Goal: Information Seeking & Learning: Understand process/instructions

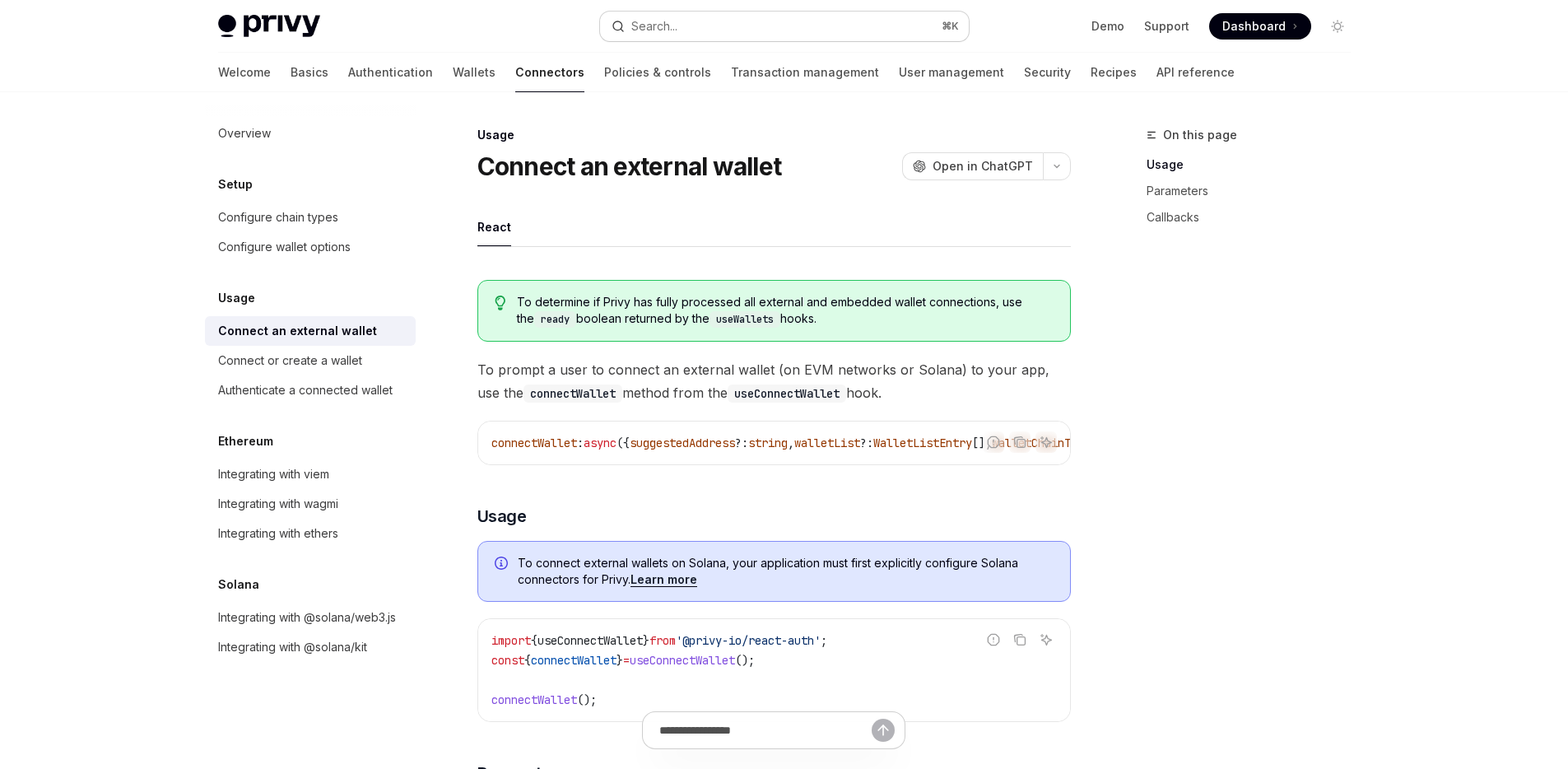
click at [672, 22] on div "Search..." at bounding box center [654, 26] width 46 height 20
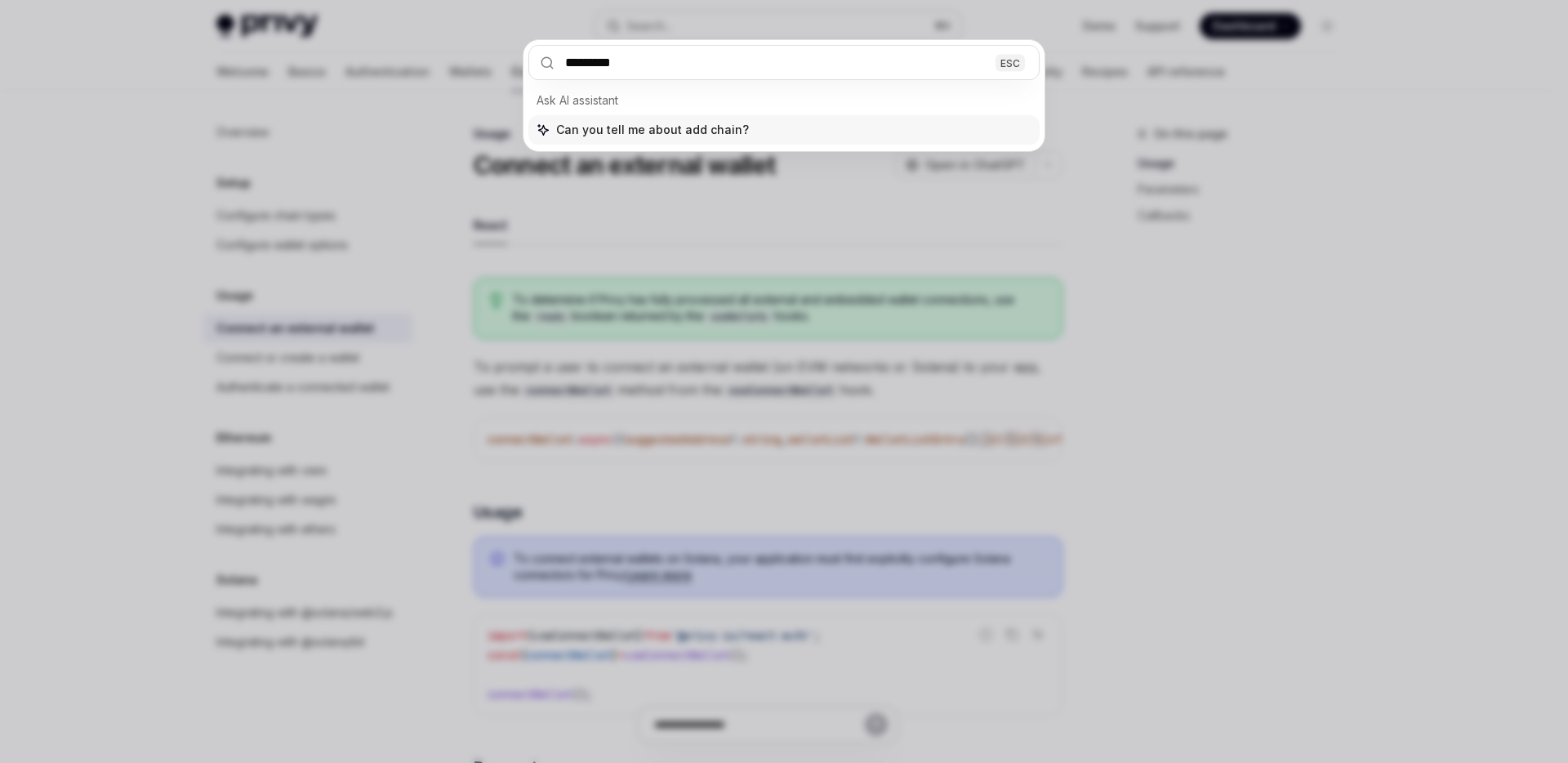
type input "*********"
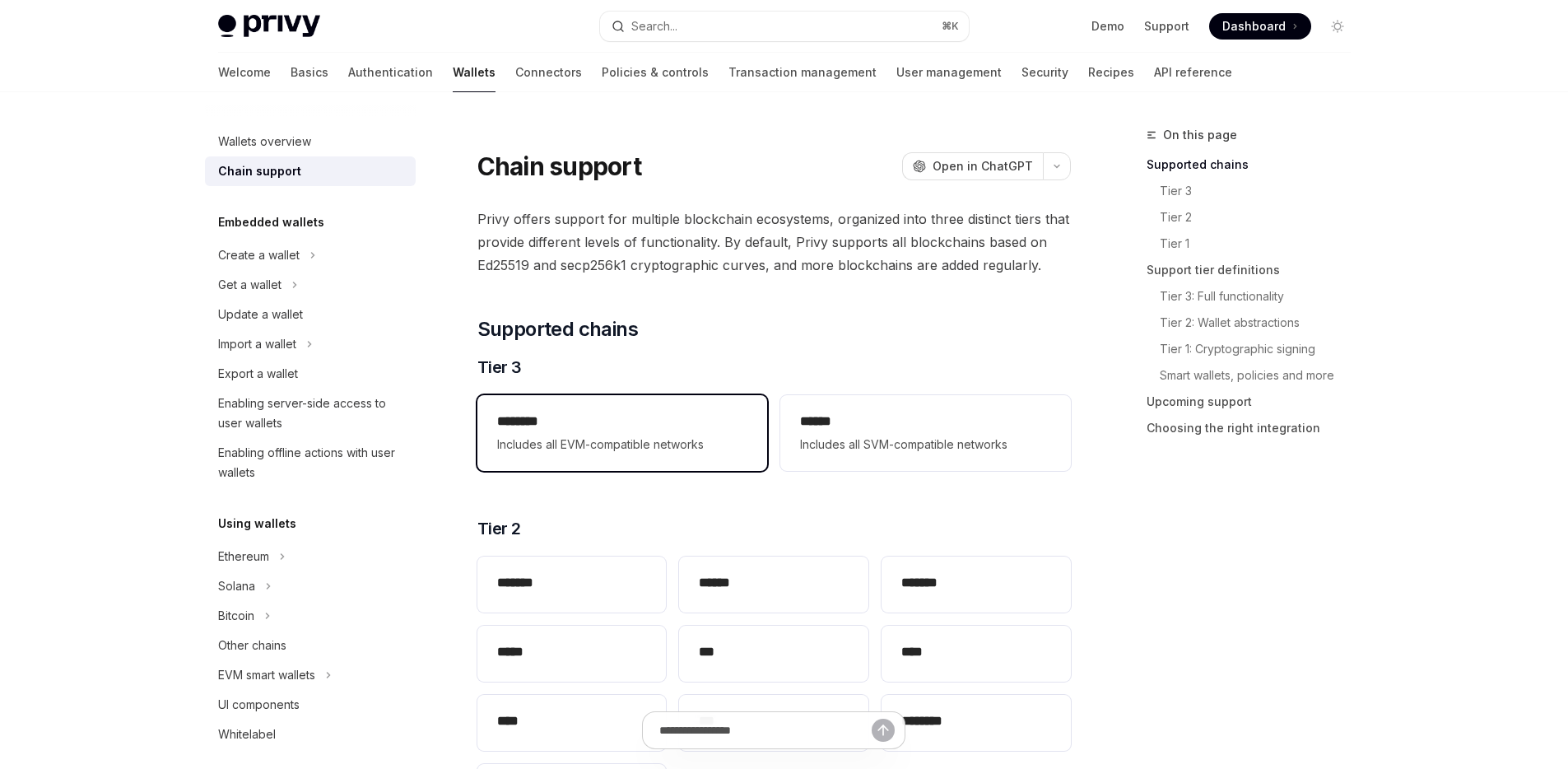
click at [663, 419] on h2 "********" at bounding box center [622, 421] width 251 height 20
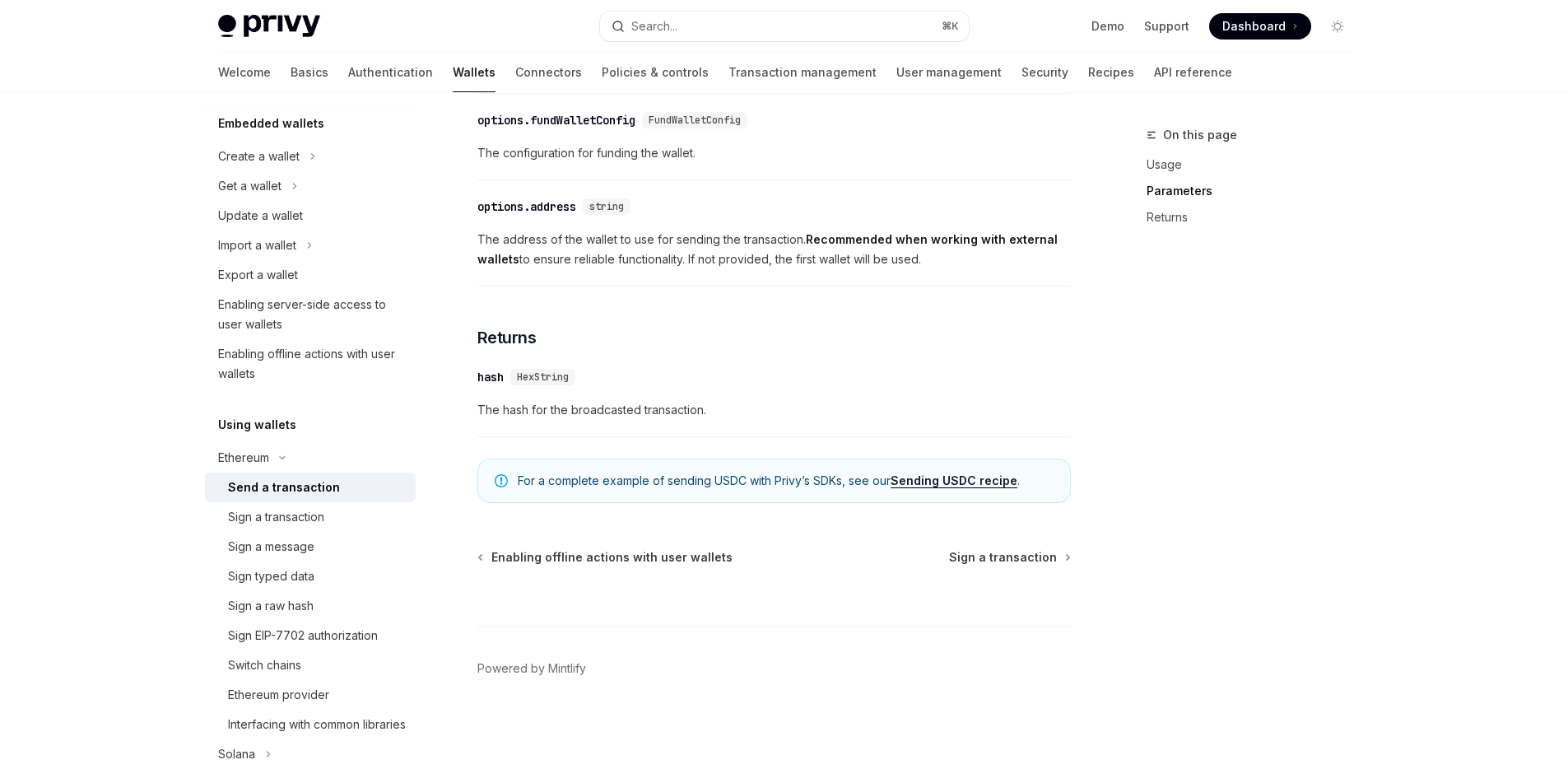
scroll to position [98, 0]
click at [515, 82] on link "Connectors" at bounding box center [548, 72] width 66 height 40
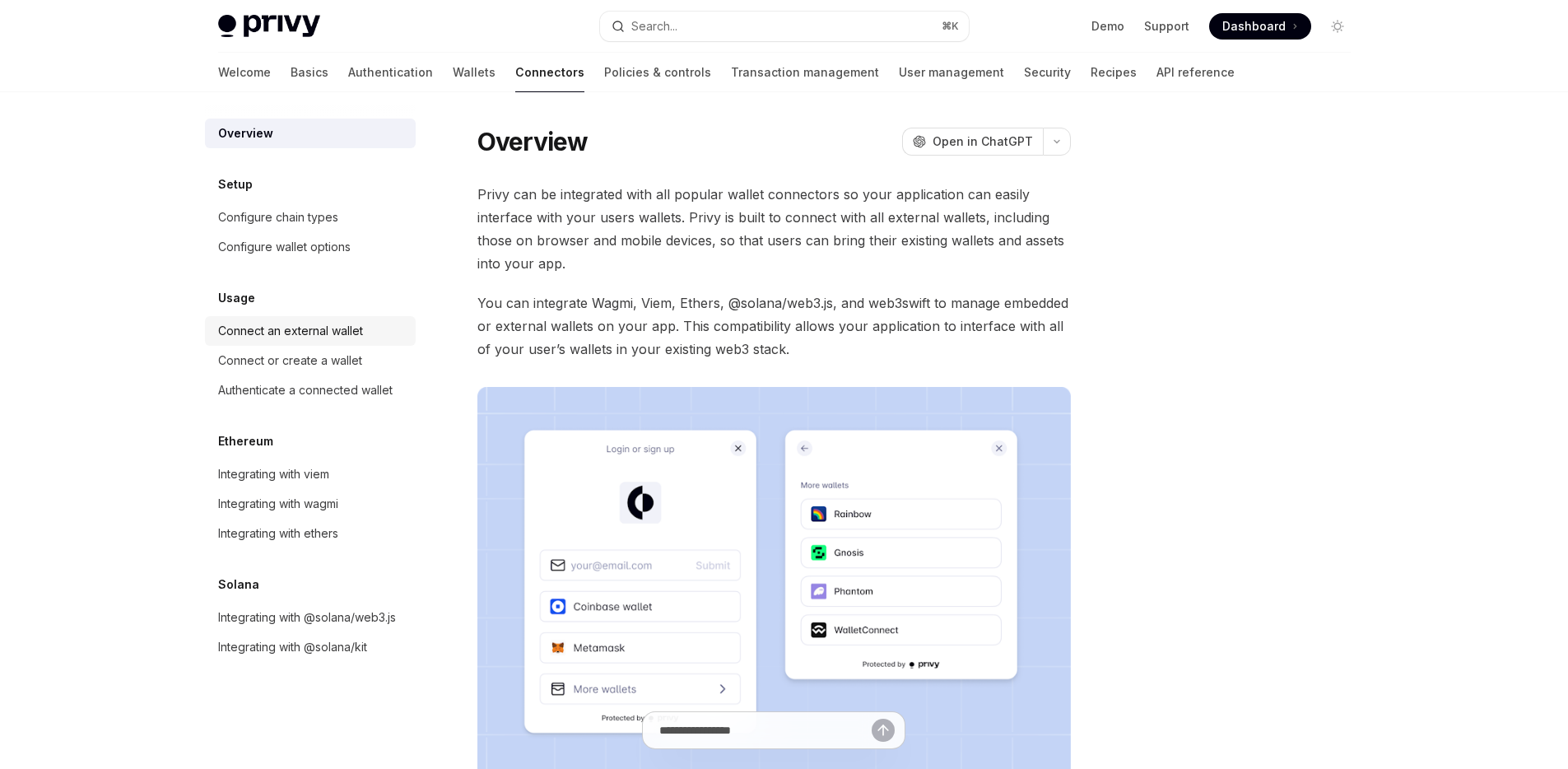
click at [311, 336] on div "Connect an external wallet" at bounding box center [290, 331] width 145 height 20
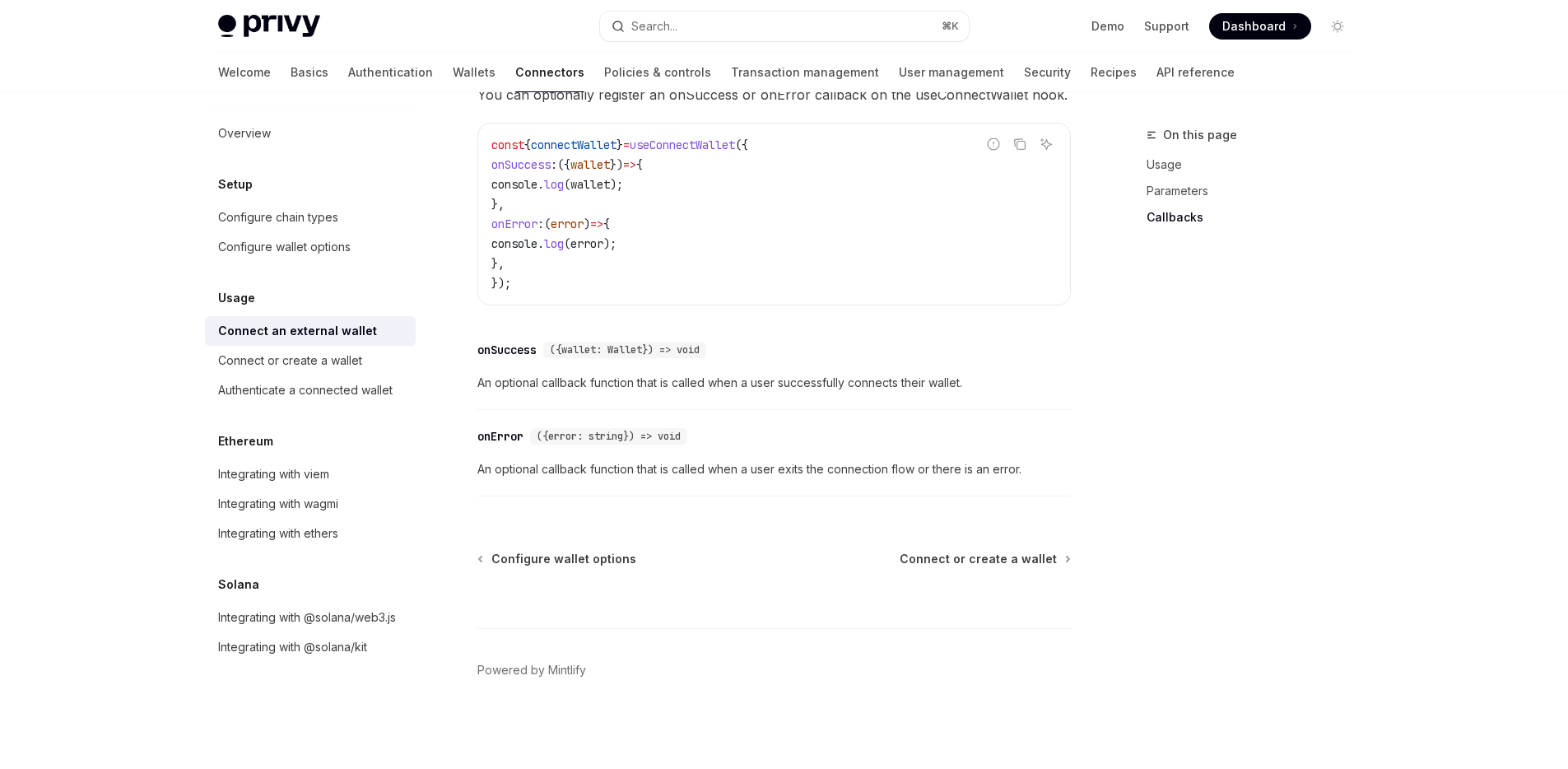
scroll to position [1043, 0]
click at [316, 248] on div "Configure wallet options" at bounding box center [284, 246] width 133 height 20
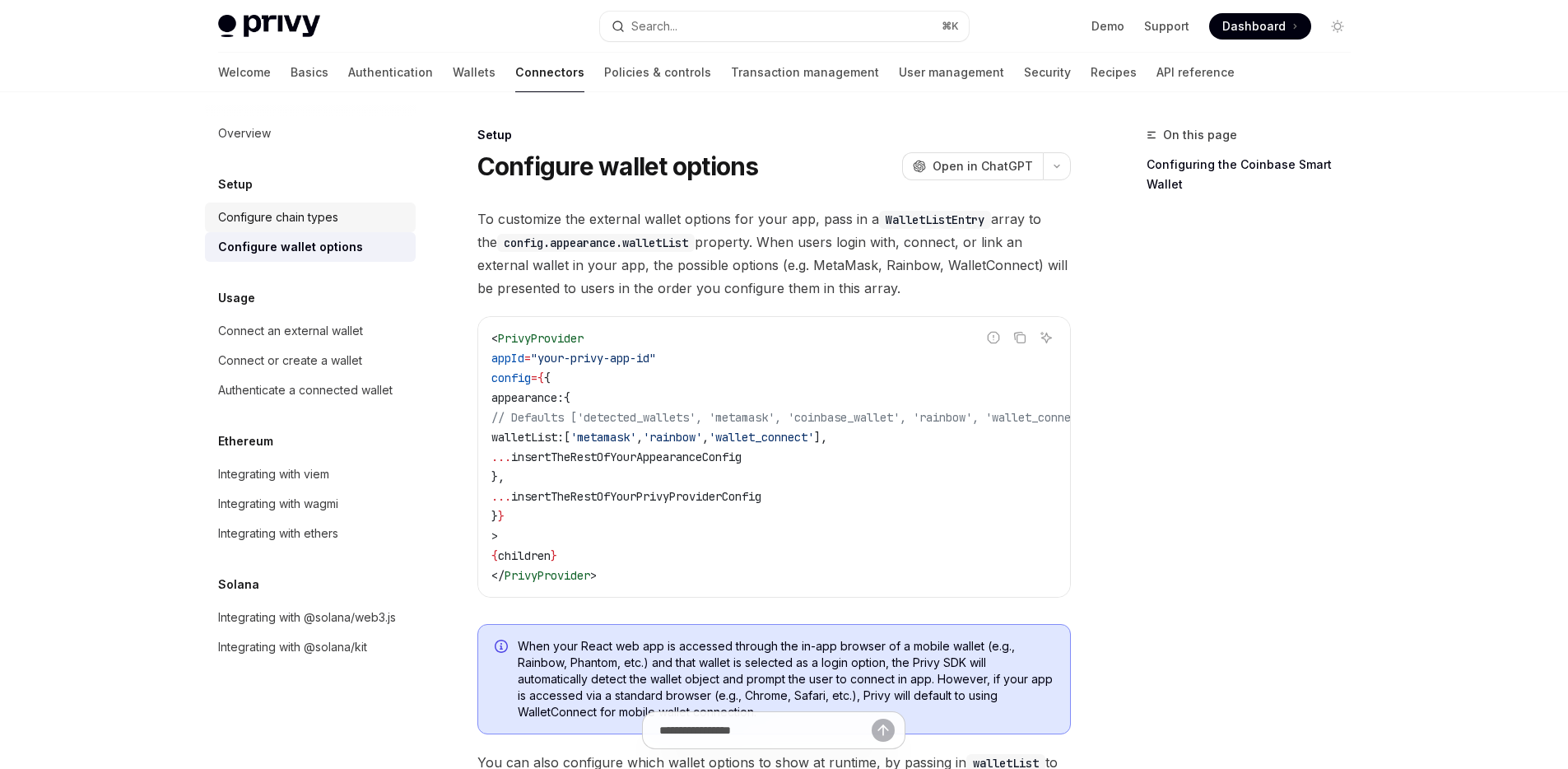
click at [308, 220] on div "Configure chain types" at bounding box center [278, 217] width 121 height 20
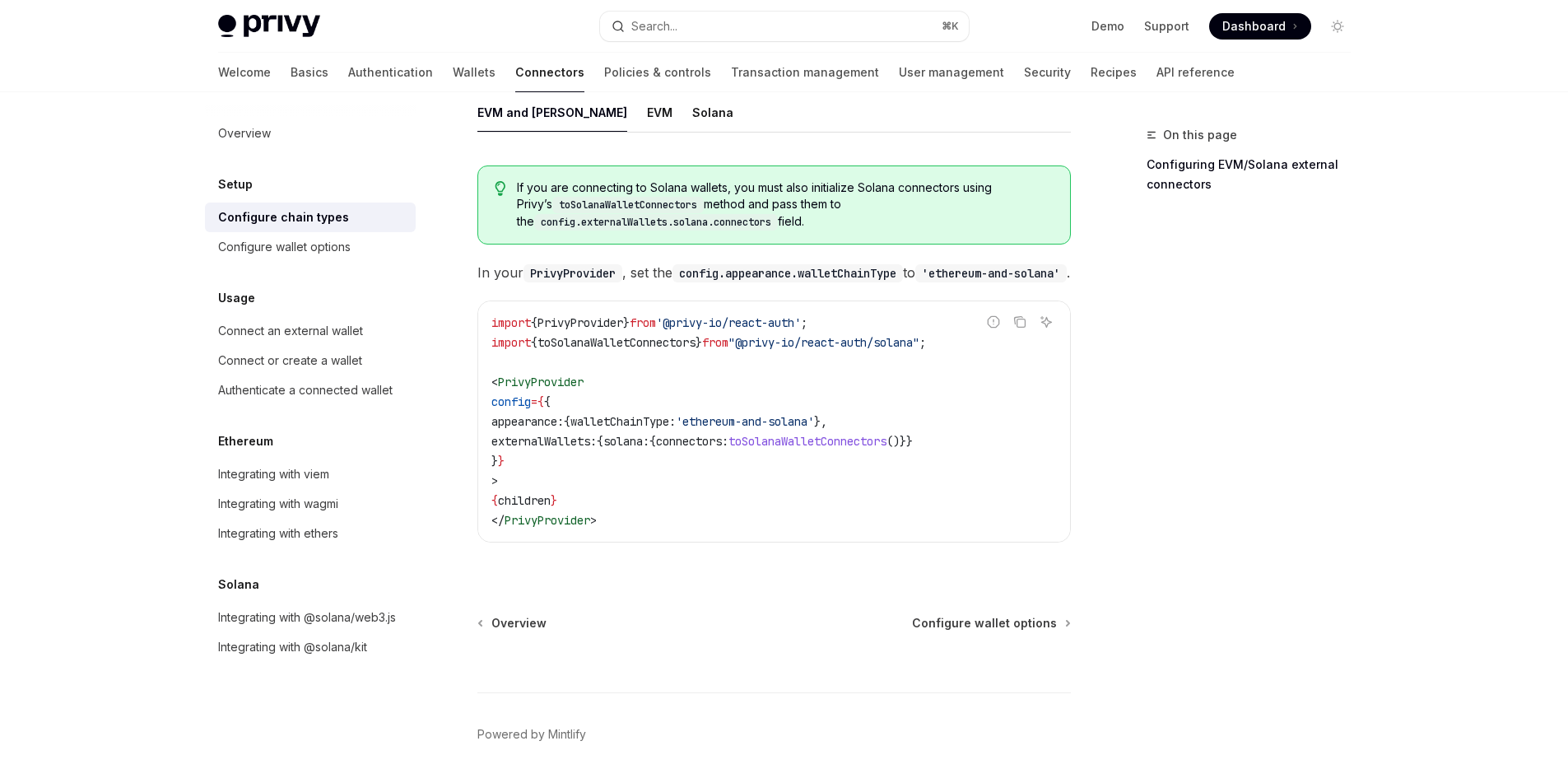
scroll to position [328, 0]
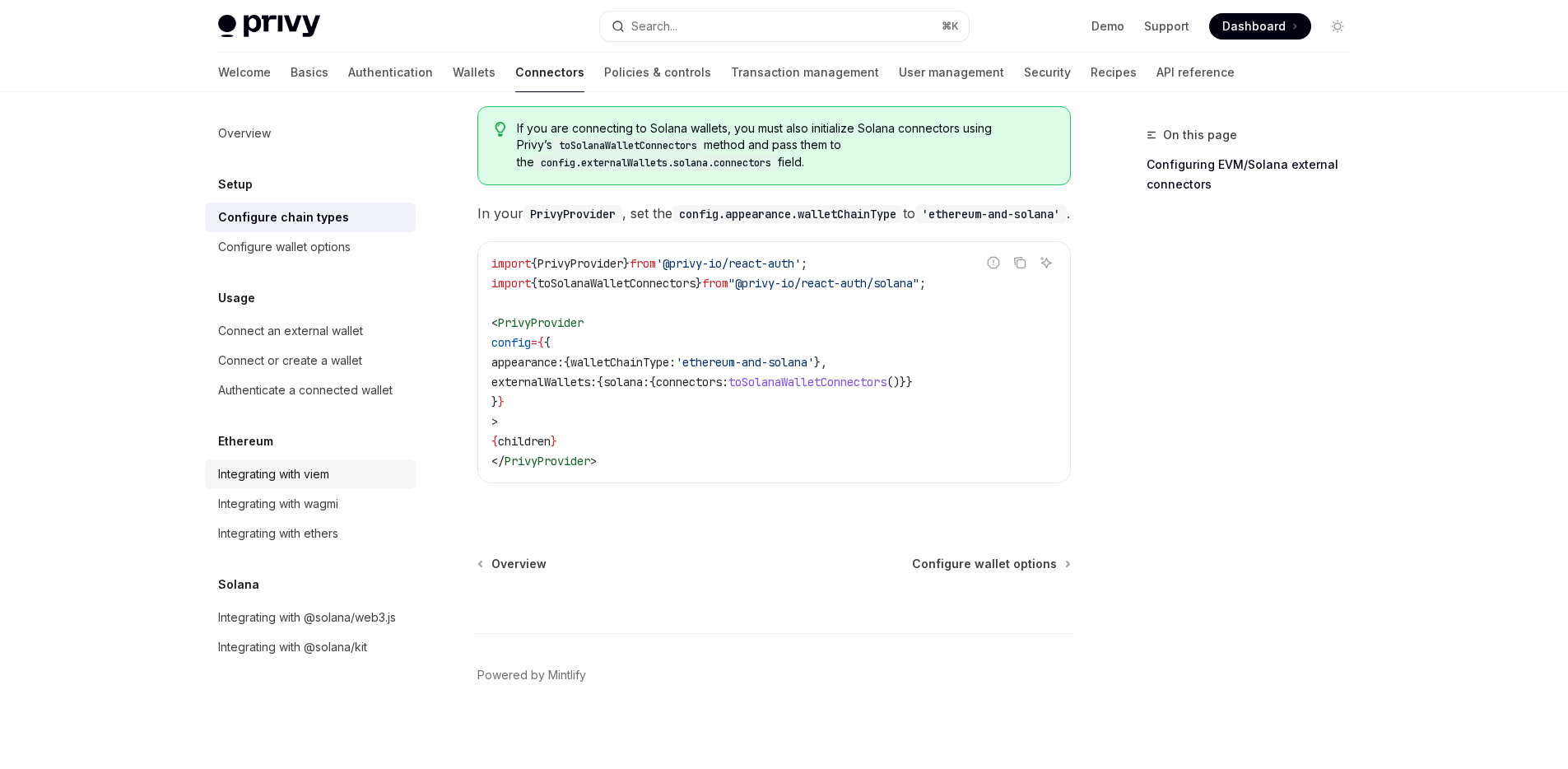
click at [322, 476] on div "Integrating with viem" at bounding box center [273, 474] width 111 height 20
type textarea "*"
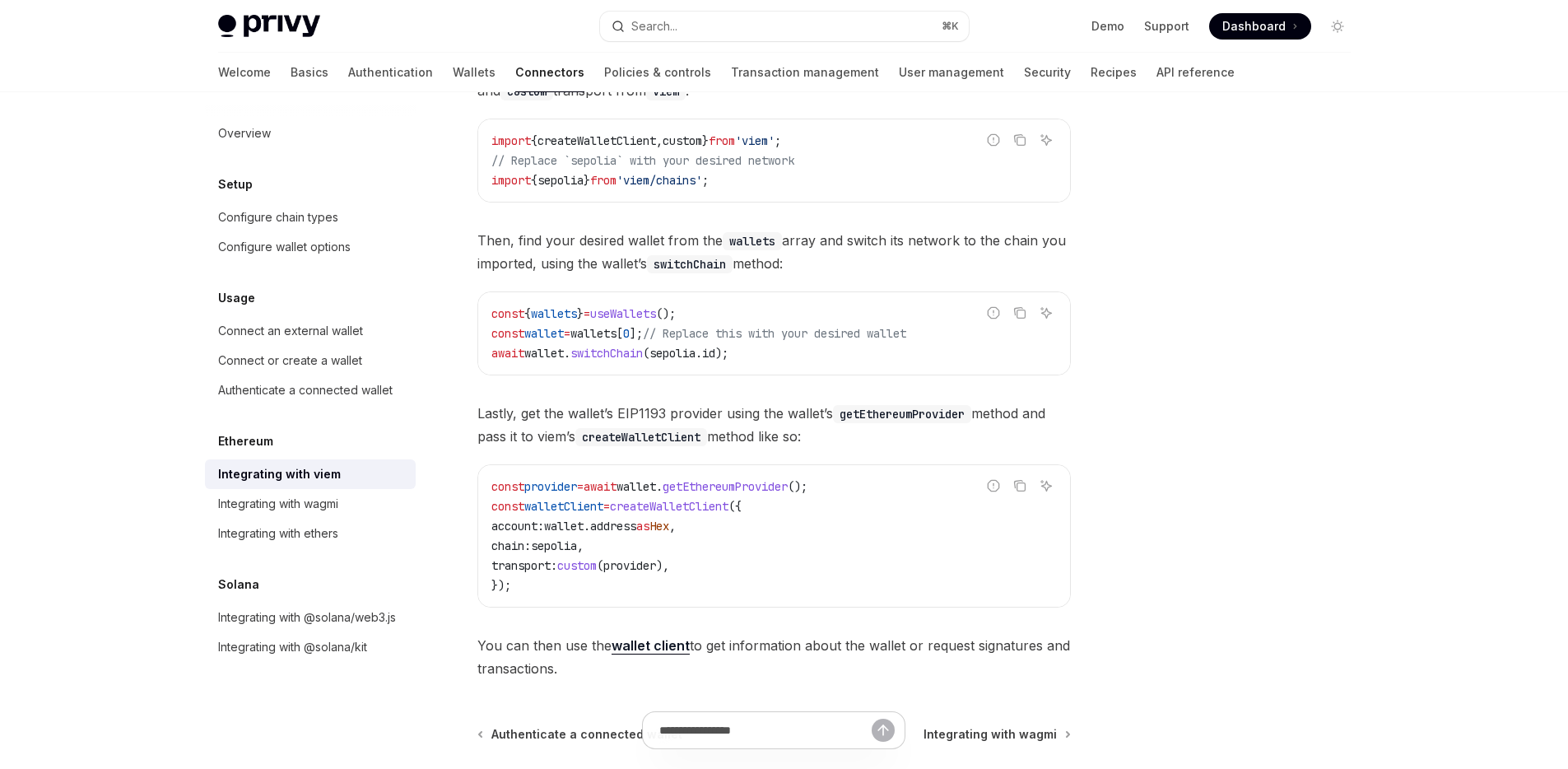
scroll to position [270, 0]
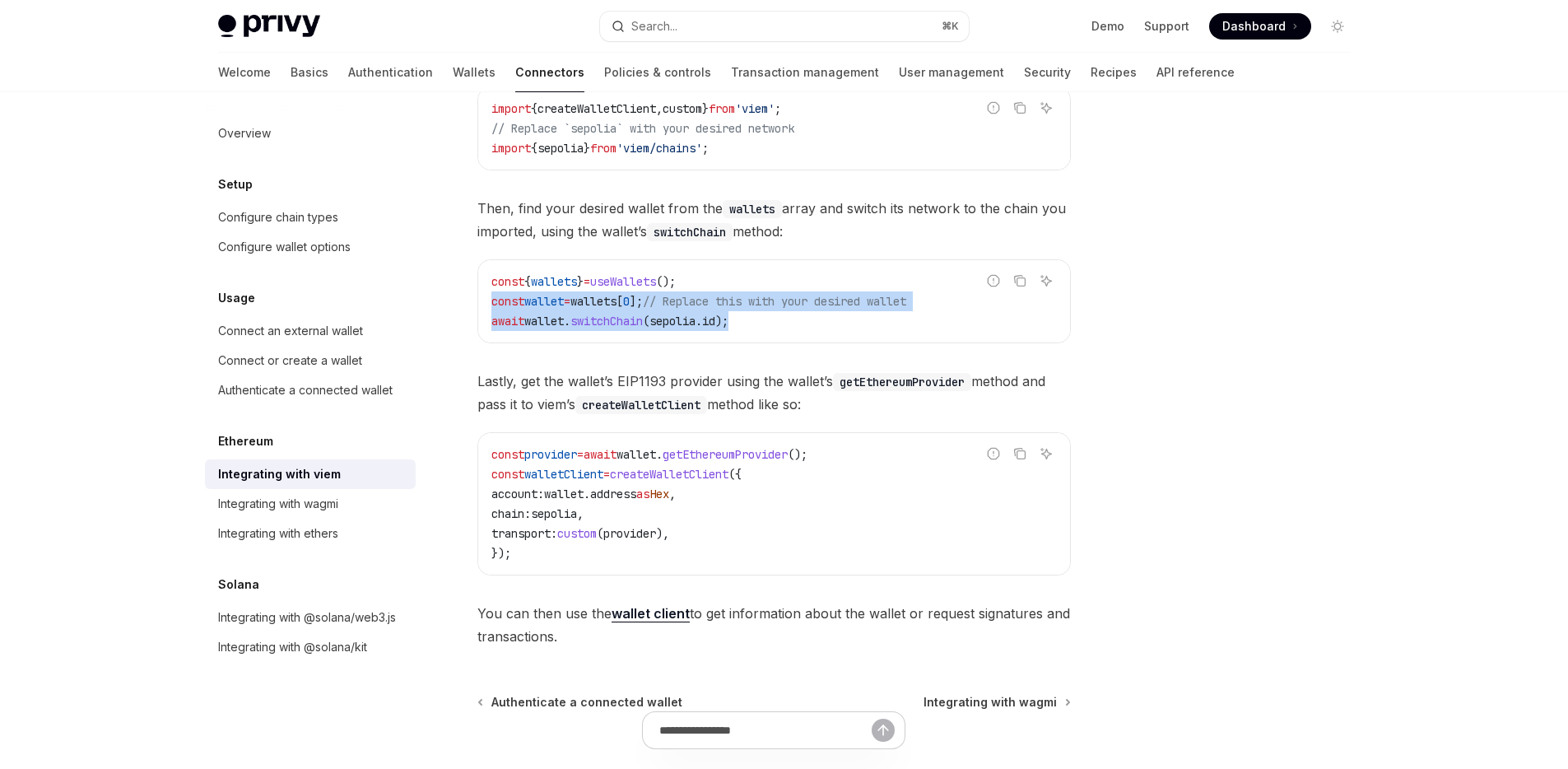
drag, startPoint x: 716, startPoint y: 322, endPoint x: 491, endPoint y: 305, distance: 225.6
click at [492, 305] on code "const { wallets } = useWallets (); const wallet = wallets [ 0 ]; // Replace thi…" at bounding box center [774, 301] width 566 height 59
copy code "const wallet = wallets [ 0 ]; // Replace this with your desired wallet await wa…"
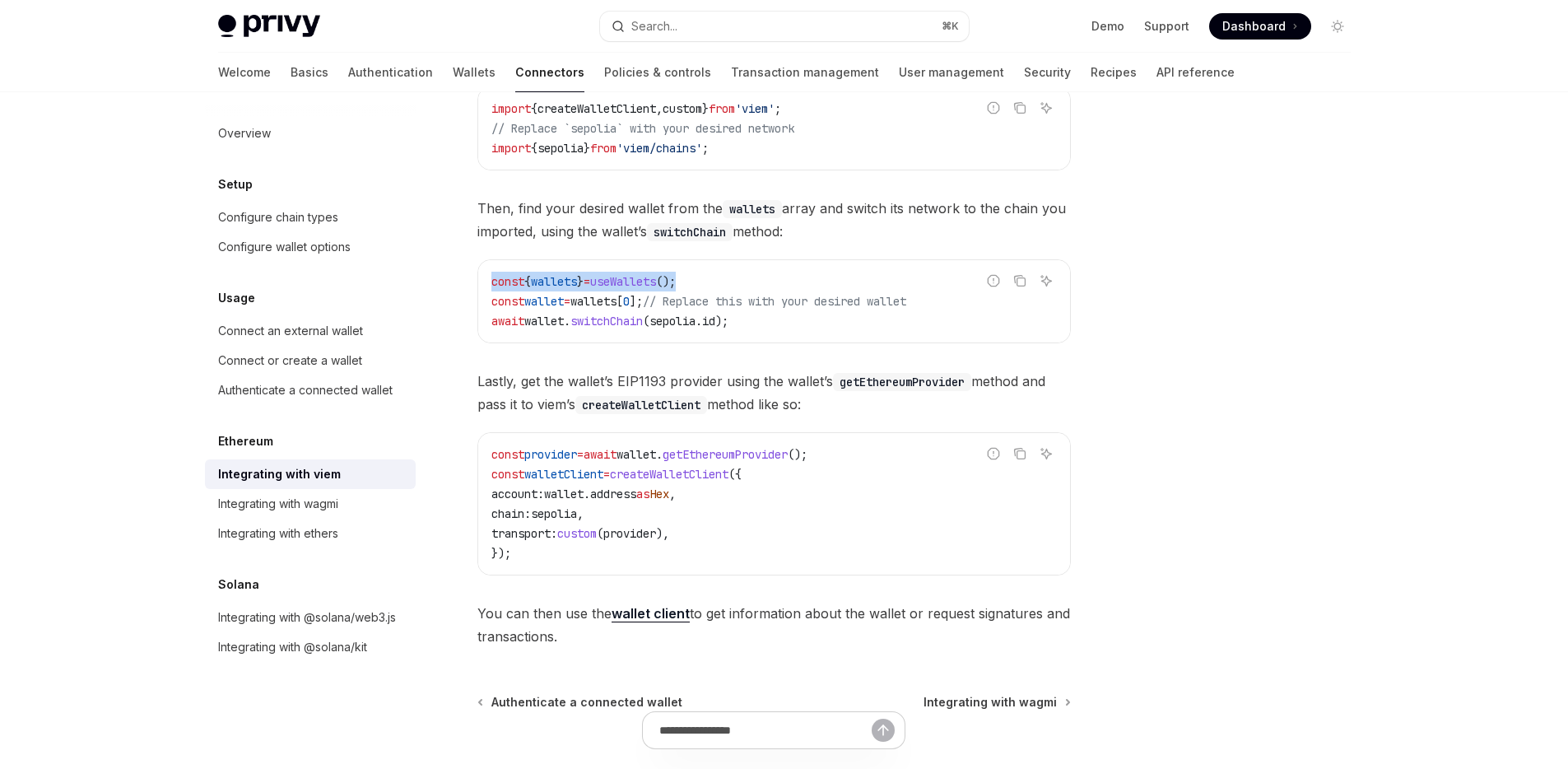
drag, startPoint x: 697, startPoint y: 279, endPoint x: 447, endPoint y: 279, distance: 250.0
click at [447, 279] on div "Ethereum Integrating with viem OpenAI Open in ChatGPT OpenAI Open in ChatGPT Vi…" at bounding box center [619, 385] width 908 height 1057
copy span "const { wallets } = useWallets ();"
click at [1132, 456] on div at bounding box center [1238, 446] width 251 height 643
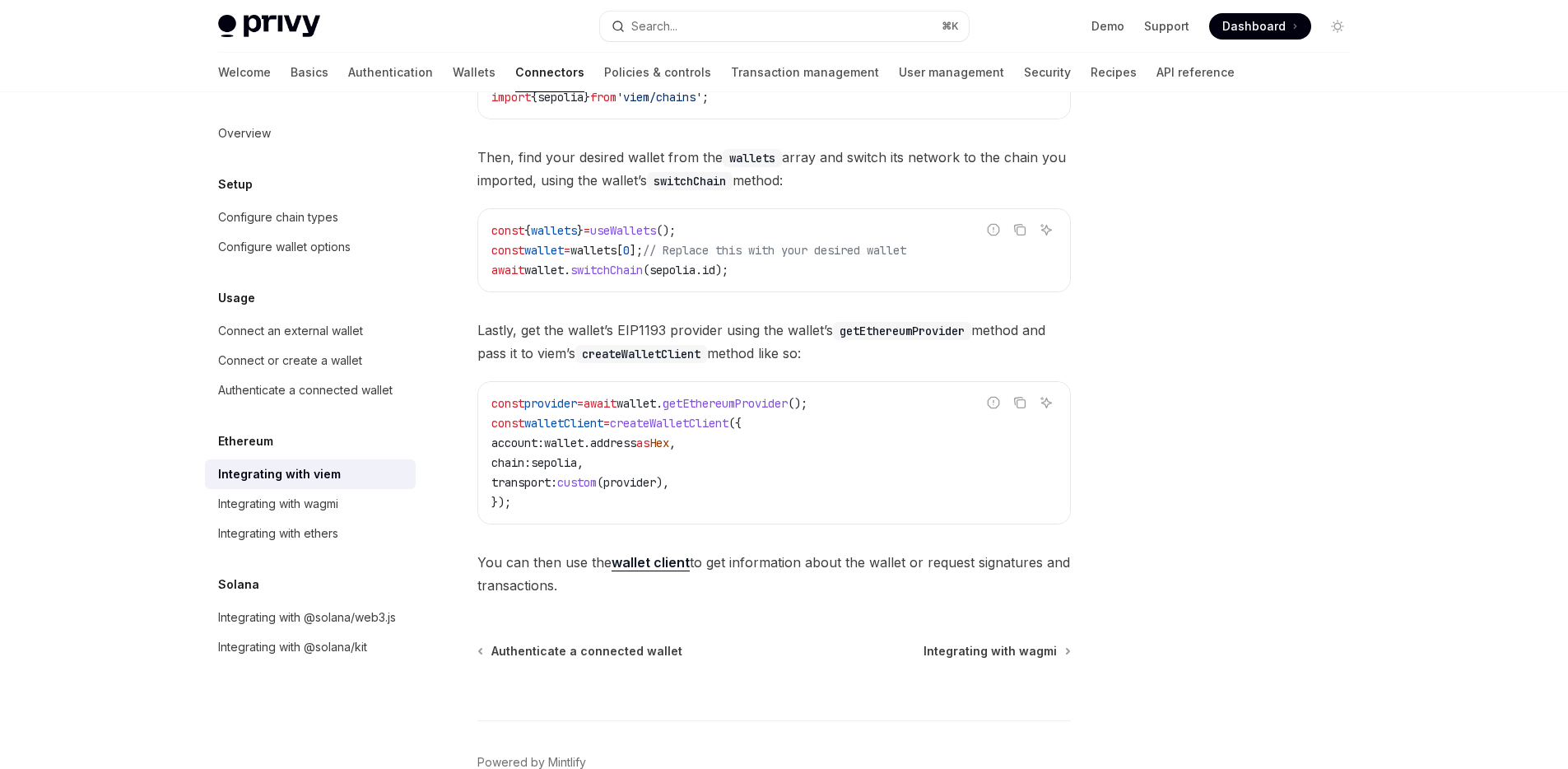
scroll to position [319, 0]
drag, startPoint x: 856, startPoint y: 406, endPoint x: 550, endPoint y: 425, distance: 306.6
click at [536, 410] on code "const provider = await wallet . getEthereumProvider (); const walletClient = cr…" at bounding box center [774, 455] width 566 height 119
click at [492, 409] on span "const" at bounding box center [508, 405] width 33 height 15
copy span "const provider = await wallet . getEthereumProvider ();"
